Goal: Browse casually

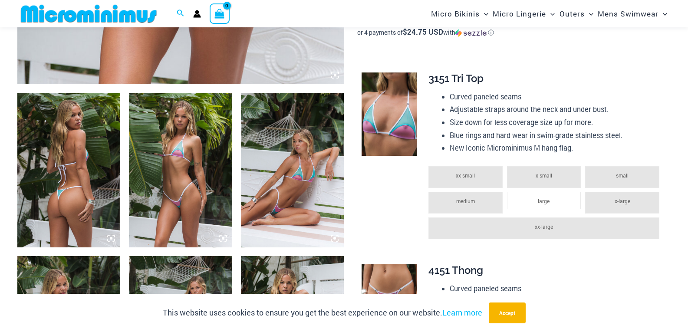
scroll to position [489, 0]
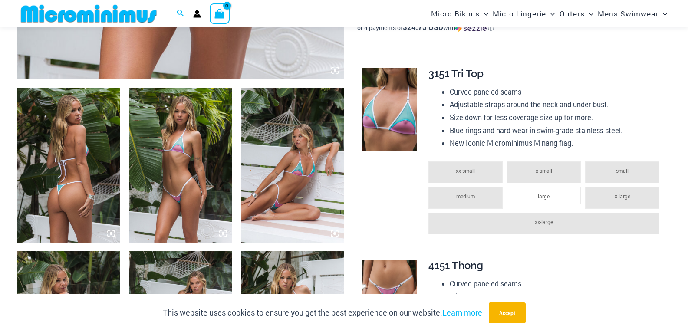
click at [90, 157] on img at bounding box center [68, 165] width 103 height 154
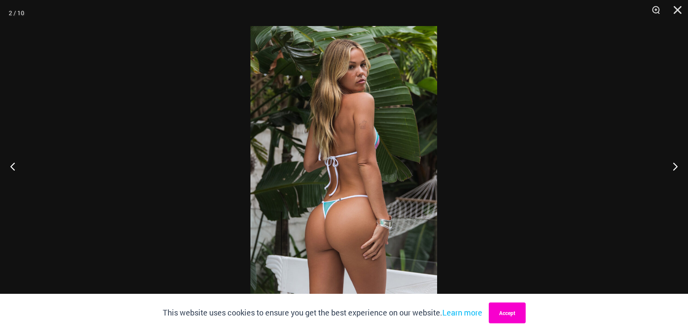
click at [509, 311] on button "Accept" at bounding box center [507, 312] width 37 height 21
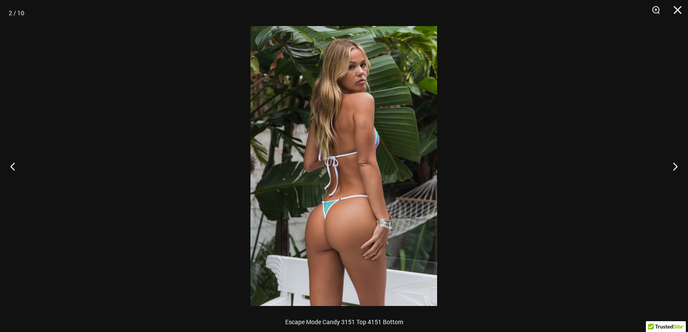
click at [372, 210] on img at bounding box center [343, 166] width 187 height 280
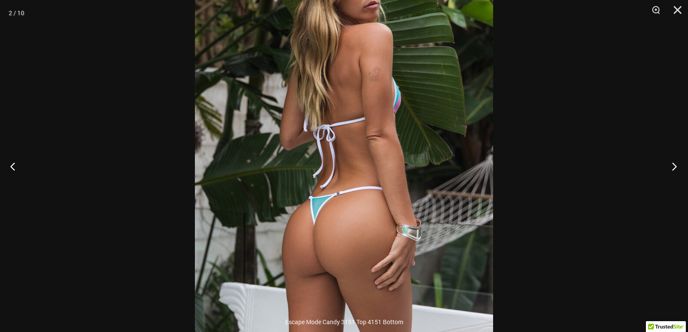
click at [675, 166] on button "Next" at bounding box center [671, 166] width 33 height 43
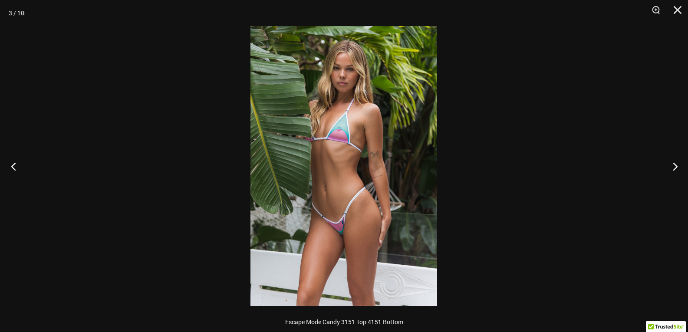
click at [13, 165] on button "Previous" at bounding box center [16, 166] width 33 height 43
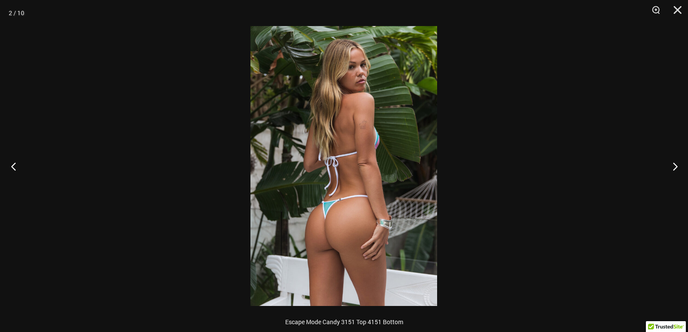
click at [13, 165] on button "Previous" at bounding box center [16, 166] width 33 height 43
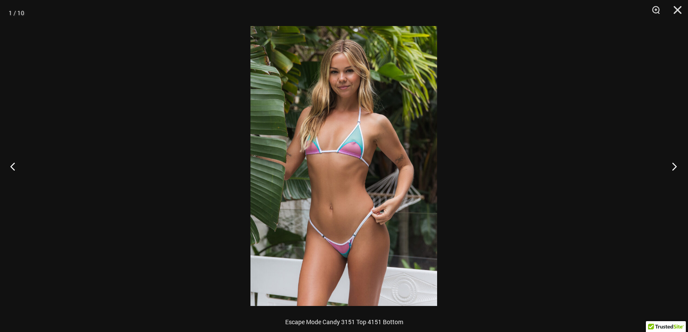
click at [670, 166] on button "Next" at bounding box center [671, 166] width 33 height 43
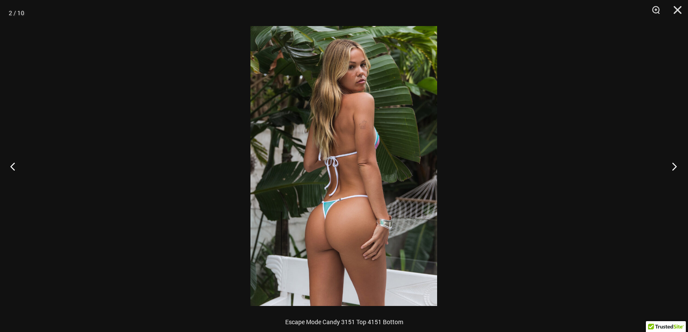
click at [670, 166] on button "Next" at bounding box center [671, 166] width 33 height 43
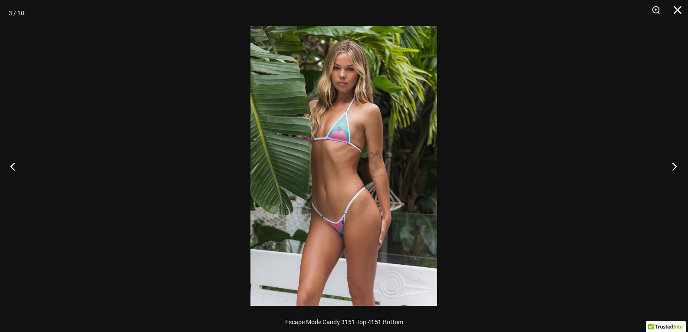
click at [670, 166] on button "Next" at bounding box center [671, 166] width 33 height 43
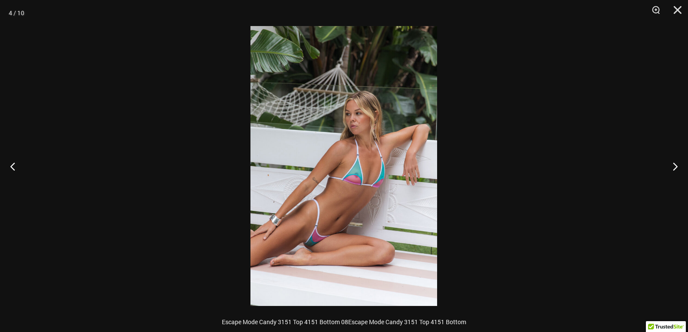
click at [382, 203] on img at bounding box center [343, 166] width 187 height 280
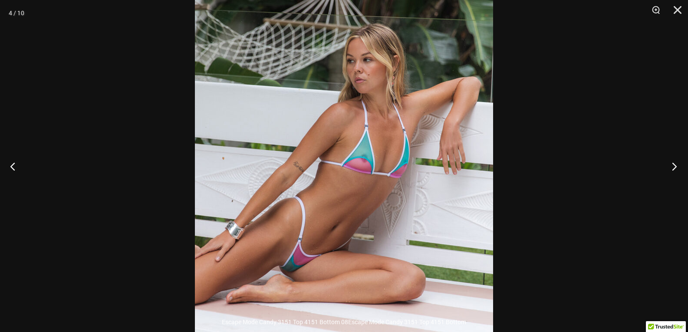
click at [674, 165] on button "Next" at bounding box center [671, 166] width 33 height 43
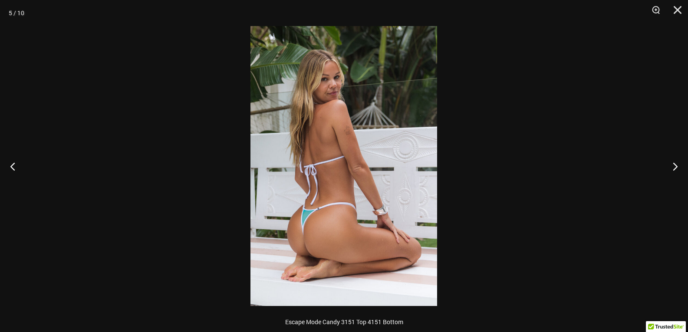
click at [370, 161] on img at bounding box center [343, 166] width 187 height 280
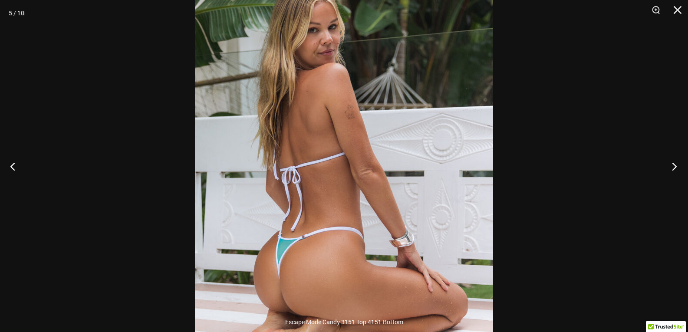
click at [675, 168] on button "Next" at bounding box center [671, 166] width 33 height 43
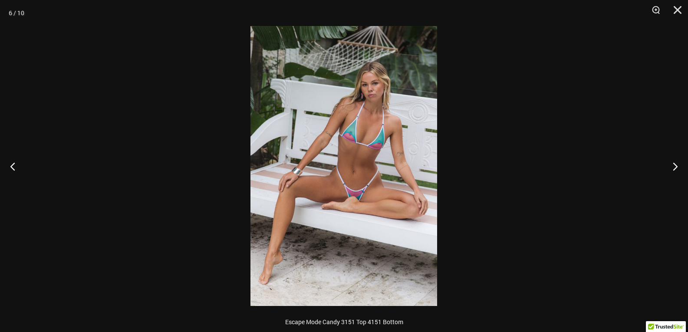
click at [377, 169] on img at bounding box center [343, 166] width 187 height 280
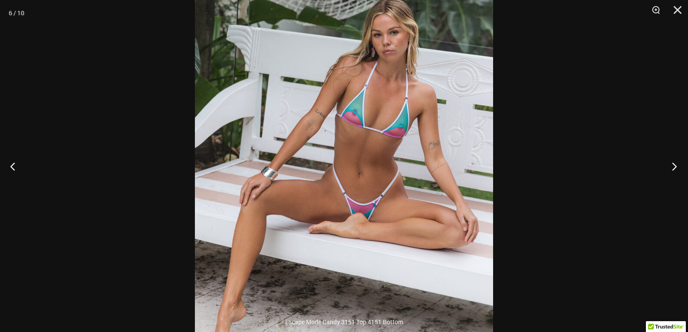
click at [673, 167] on button "Next" at bounding box center [671, 166] width 33 height 43
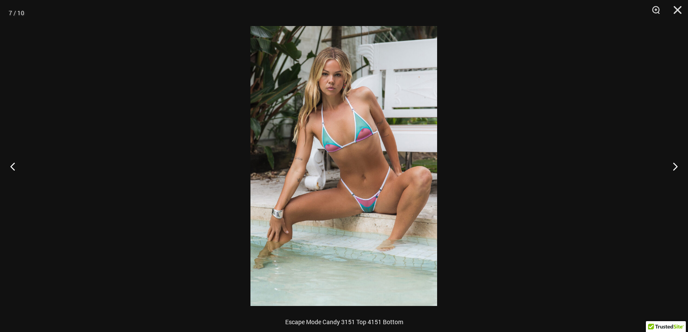
click at [379, 177] on img at bounding box center [343, 166] width 187 height 280
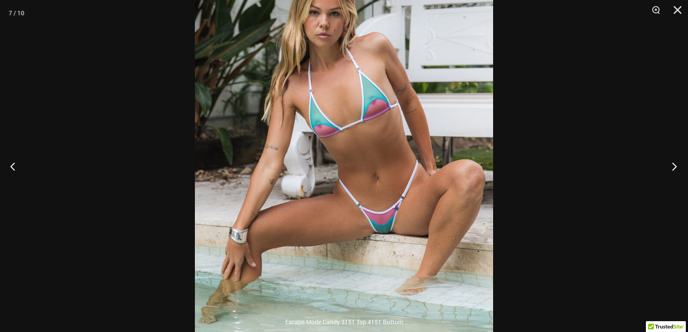
click at [673, 166] on button "Next" at bounding box center [671, 166] width 33 height 43
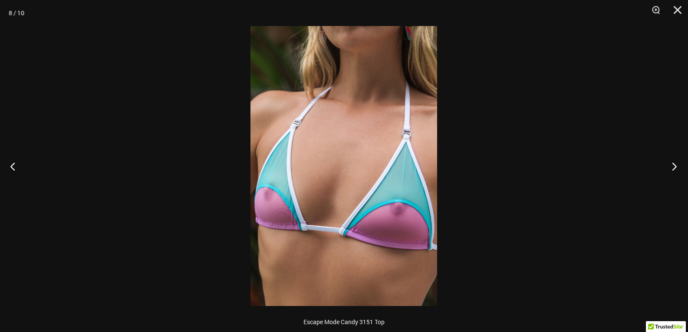
click at [673, 166] on button "Next" at bounding box center [671, 166] width 33 height 43
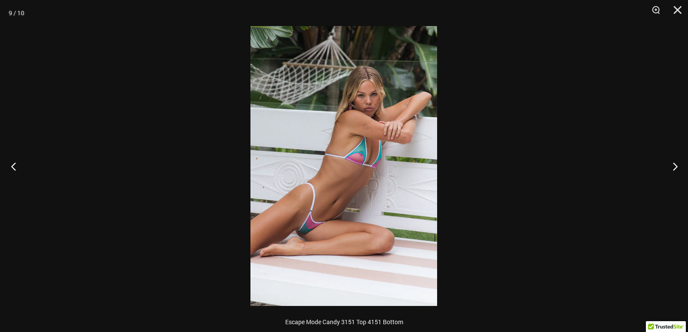
click at [18, 171] on button "Previous" at bounding box center [16, 166] width 33 height 43
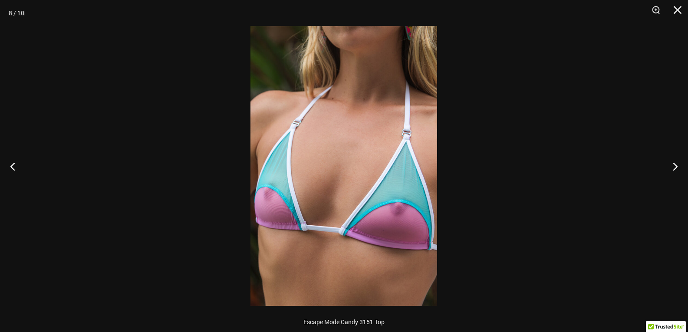
click at [338, 190] on img at bounding box center [343, 166] width 187 height 280
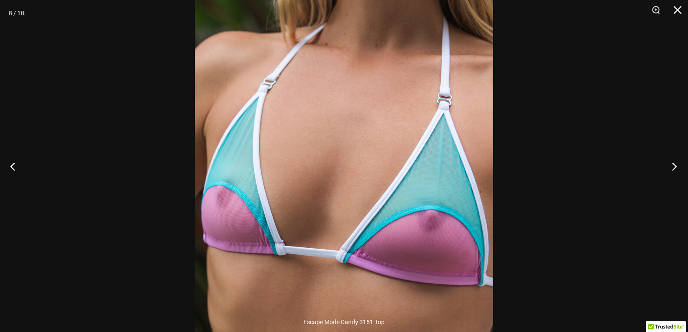
click at [674, 164] on button "Next" at bounding box center [671, 166] width 33 height 43
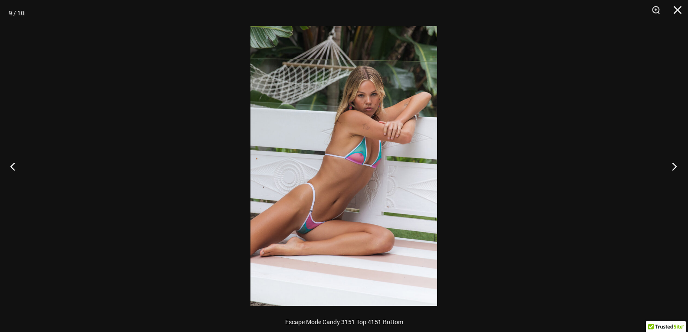
click at [674, 164] on button "Next" at bounding box center [671, 166] width 33 height 43
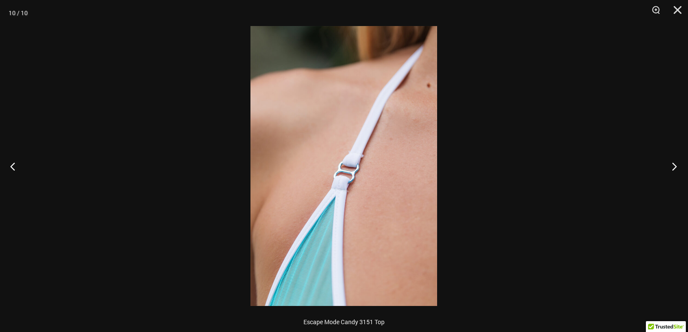
click at [674, 164] on button "Next" at bounding box center [671, 166] width 33 height 43
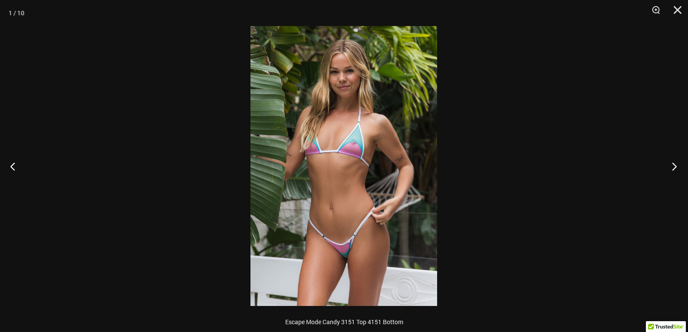
click at [674, 164] on button "Next" at bounding box center [671, 166] width 33 height 43
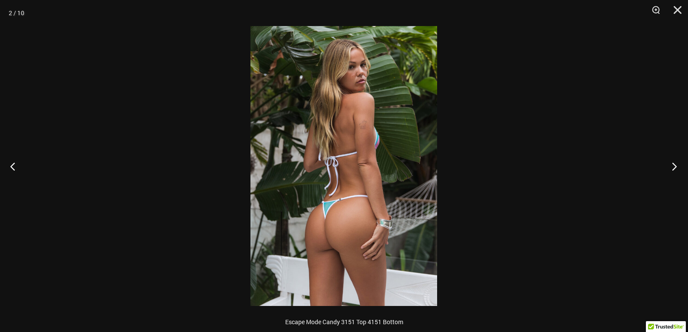
click at [674, 164] on button "Next" at bounding box center [671, 166] width 33 height 43
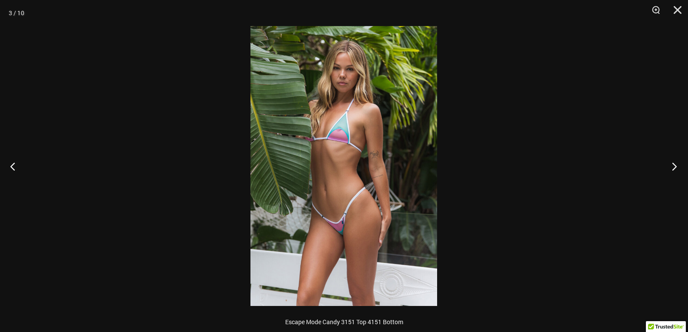
click at [674, 164] on button "Next" at bounding box center [671, 166] width 33 height 43
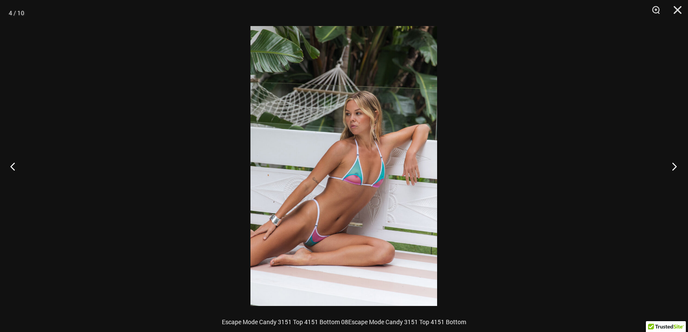
click at [674, 164] on button "Next" at bounding box center [671, 166] width 33 height 43
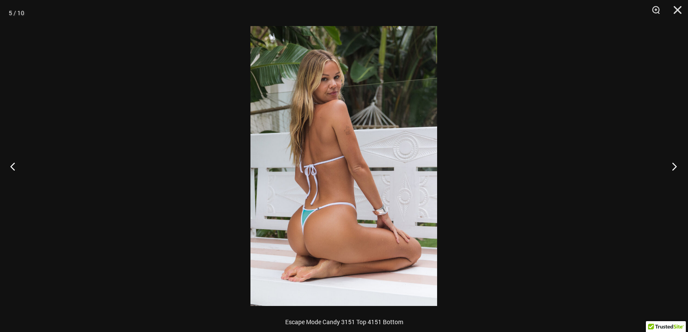
click at [674, 164] on button "Next" at bounding box center [671, 166] width 33 height 43
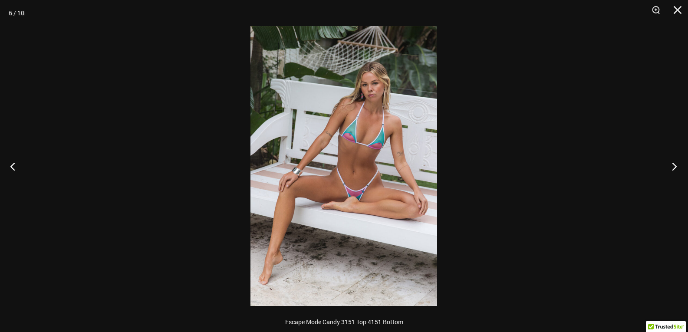
click at [674, 164] on button "Next" at bounding box center [671, 166] width 33 height 43
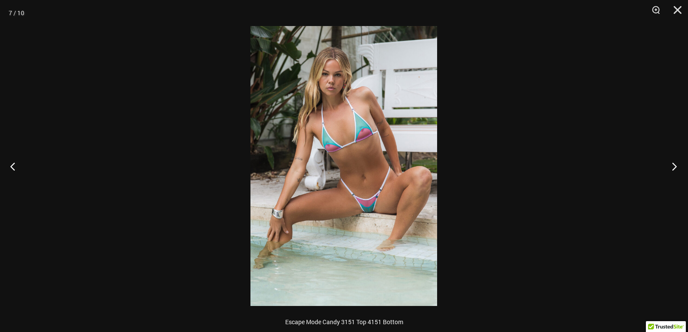
click at [674, 164] on button "Next" at bounding box center [671, 166] width 33 height 43
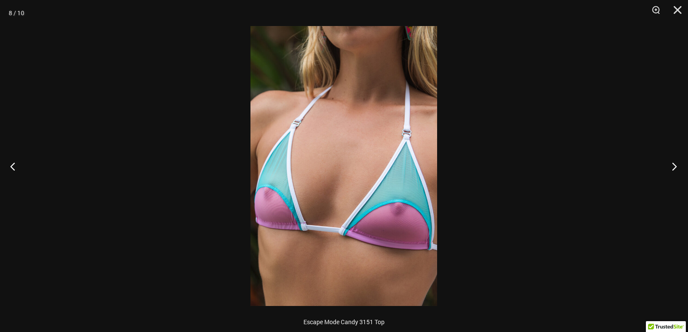
click at [674, 164] on button "Next" at bounding box center [671, 166] width 33 height 43
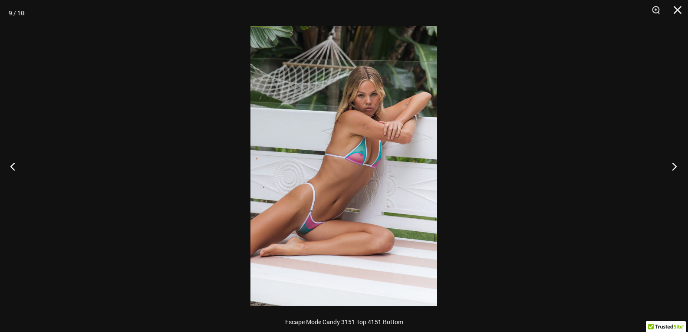
click at [674, 164] on button "Next" at bounding box center [671, 166] width 33 height 43
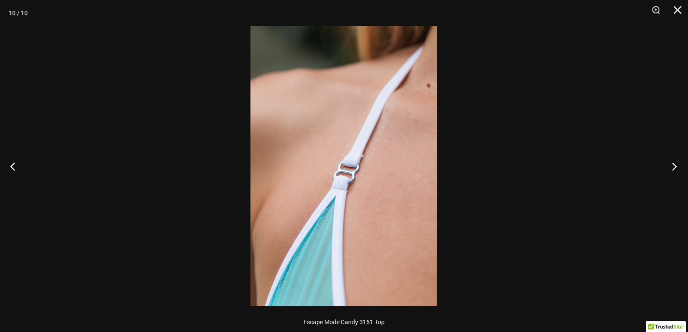
click at [674, 164] on button "Next" at bounding box center [671, 166] width 33 height 43
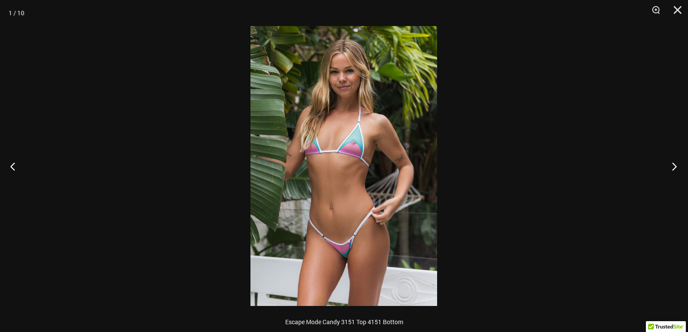
click at [674, 164] on button "Next" at bounding box center [671, 166] width 33 height 43
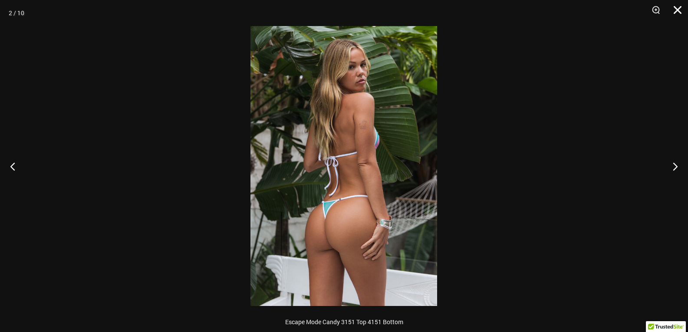
click at [680, 10] on button "Close" at bounding box center [674, 13] width 22 height 26
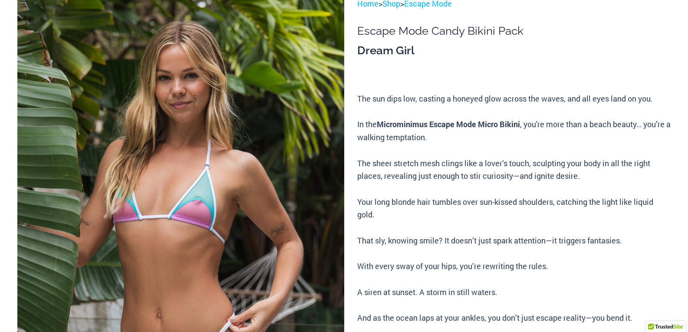
scroll to position [0, 0]
